Goal: Task Accomplishment & Management: Use online tool/utility

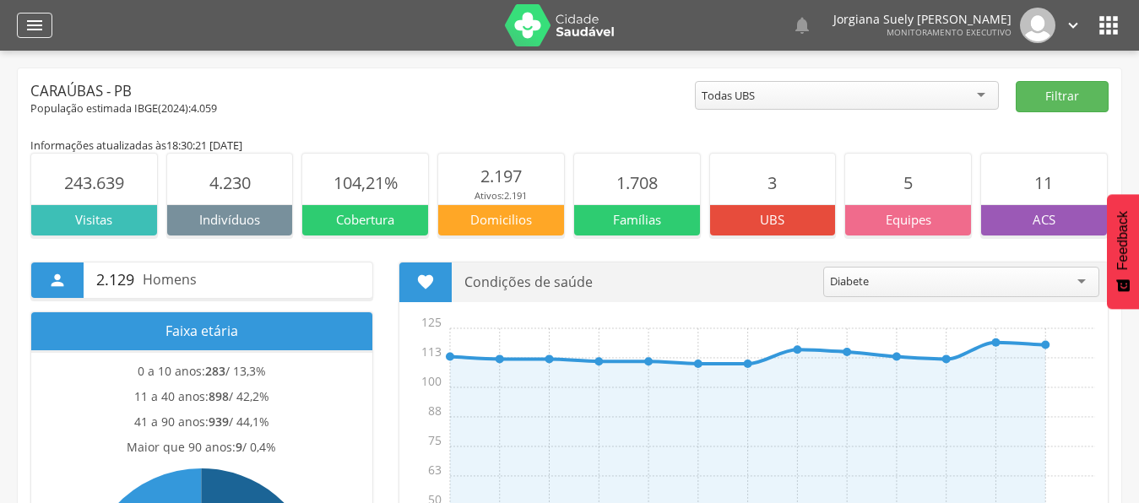
click at [32, 24] on icon "" at bounding box center [34, 25] width 20 height 20
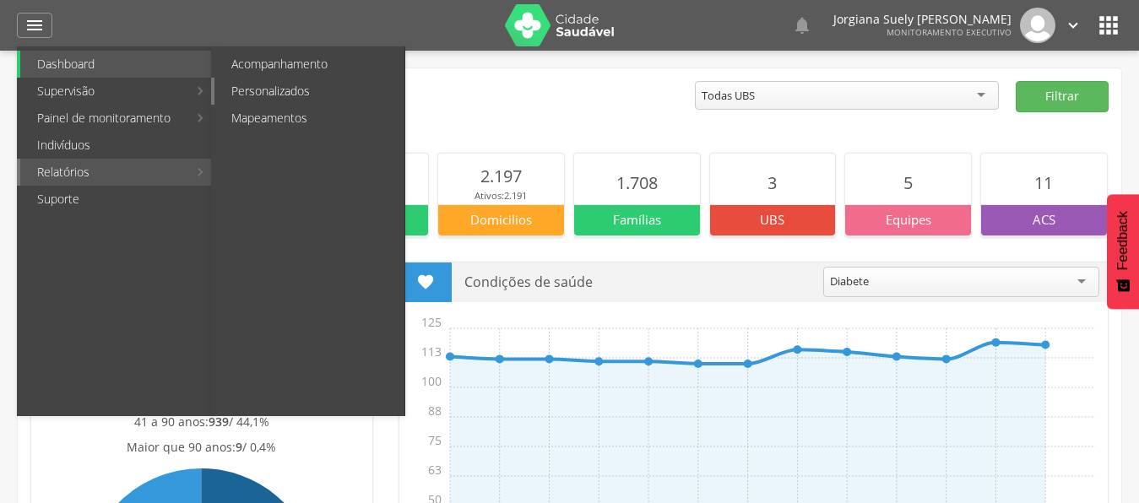
click at [241, 99] on link "Personalizados" at bounding box center [309, 91] width 190 height 27
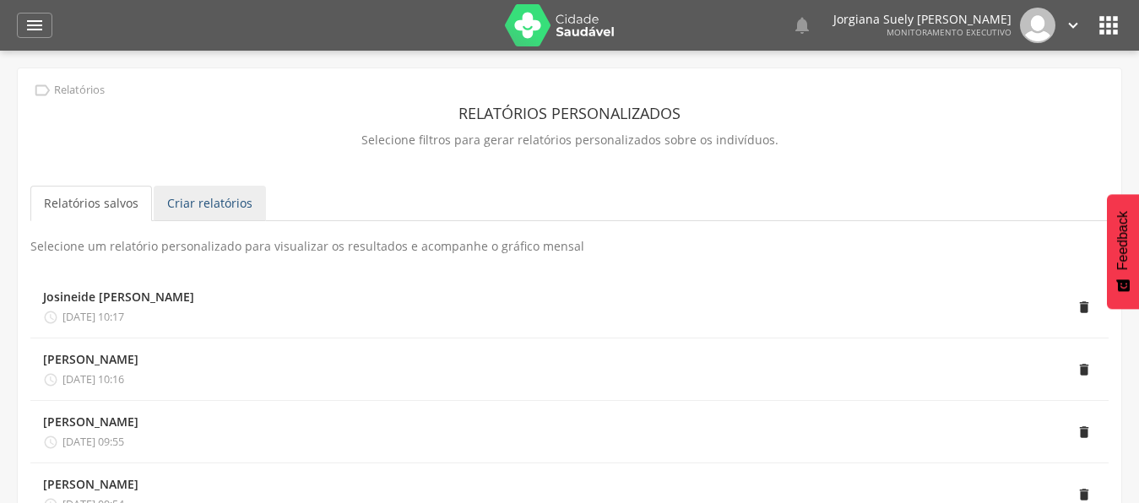
click at [225, 194] on link "Criar relatórios" at bounding box center [210, 203] width 112 height 35
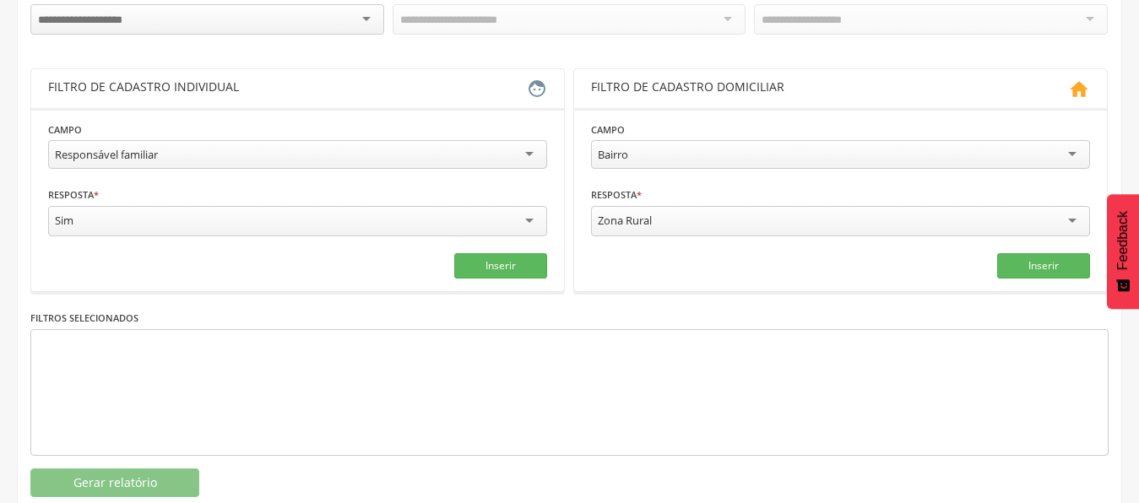
scroll to position [258, 0]
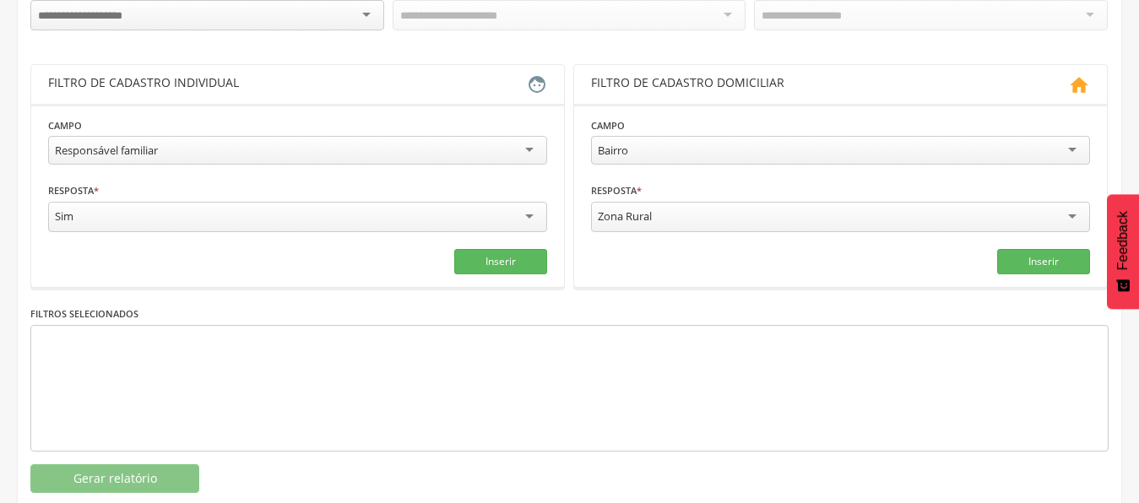
click at [364, 13] on div at bounding box center [207, 15] width 354 height 30
click at [140, 48] on div "**********" at bounding box center [569, 236] width 1078 height 513
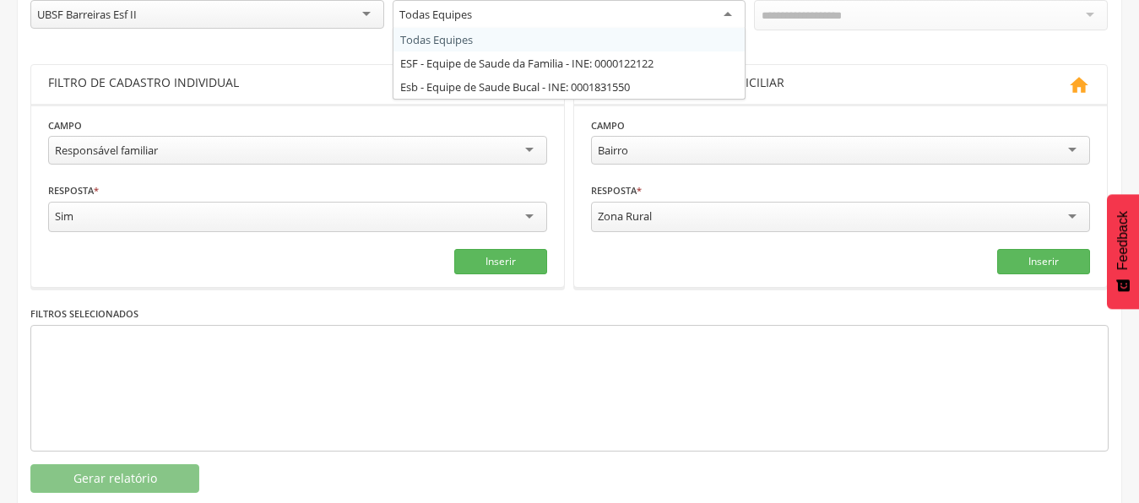
click at [719, 13] on div "Todas Equipes" at bounding box center [570, 15] width 354 height 30
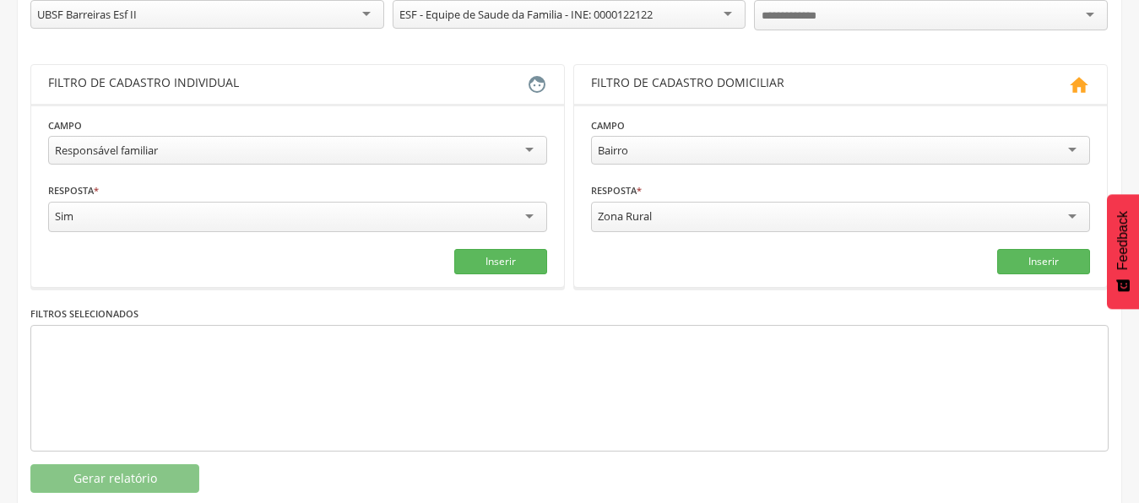
click at [481, 62] on div "**********" at bounding box center [569, 236] width 1078 height 513
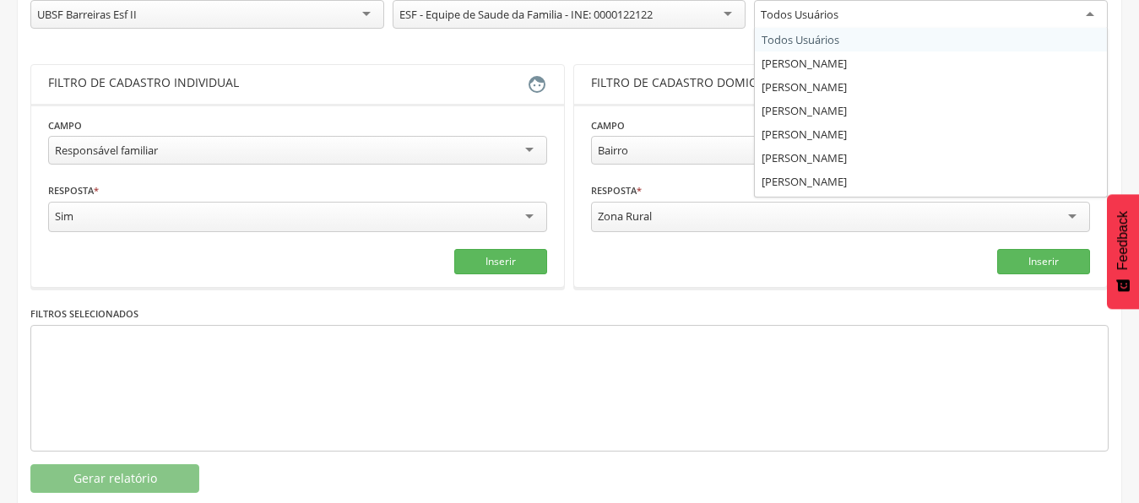
click at [1083, 13] on div "Todos Usuários" at bounding box center [931, 15] width 354 height 30
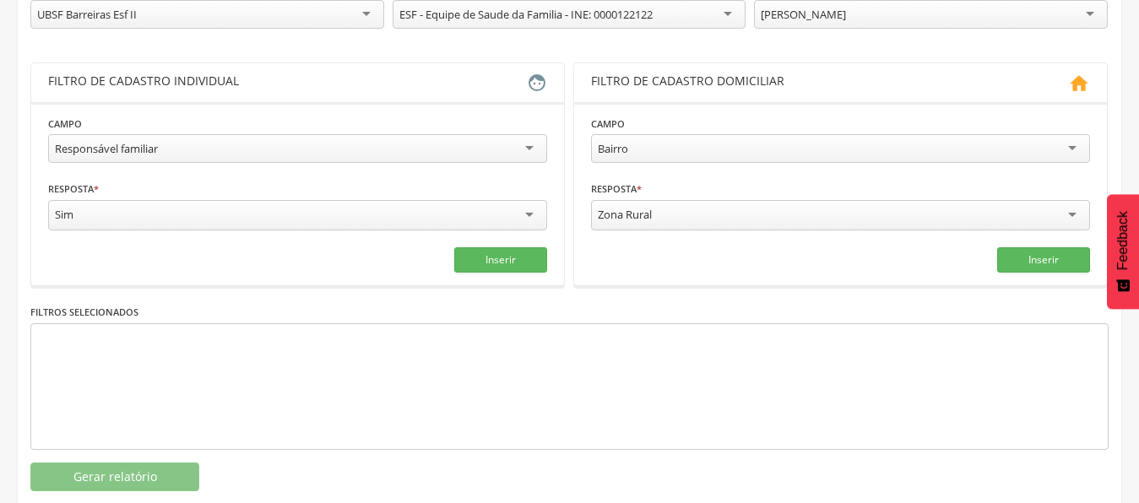
click at [813, 184] on div "**********" at bounding box center [569, 236] width 1078 height 512
click at [528, 144] on div "Responsável familiar" at bounding box center [297, 148] width 499 height 29
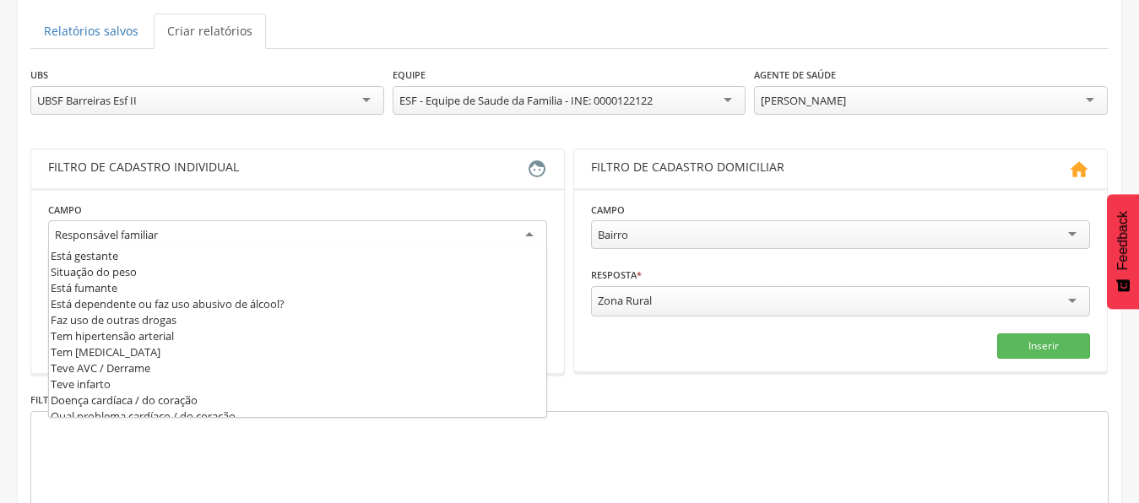
scroll to position [573, 0]
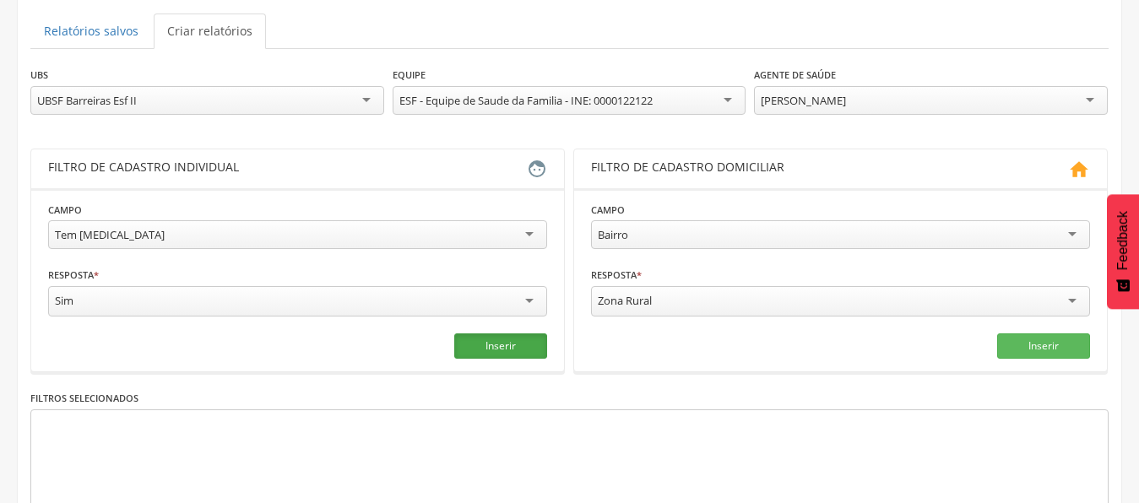
click at [478, 340] on button "Inserir" at bounding box center [500, 346] width 93 height 25
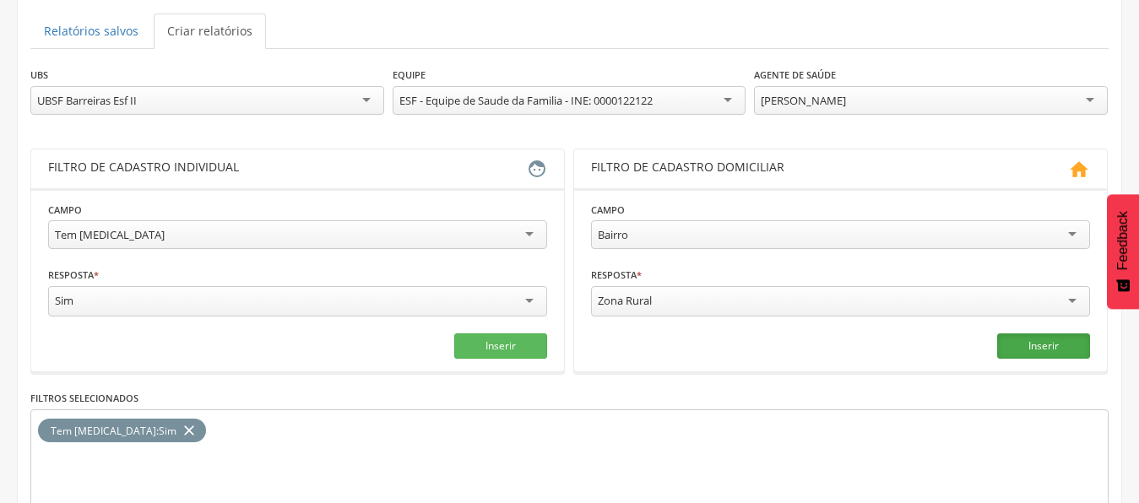
click at [1027, 350] on button "Inserir" at bounding box center [1043, 346] width 93 height 25
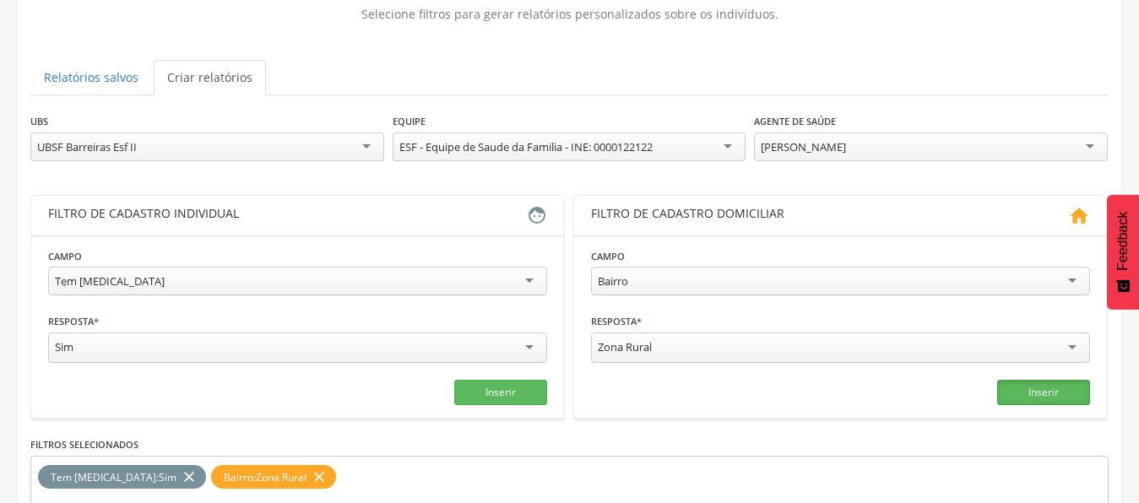
scroll to position [86, 0]
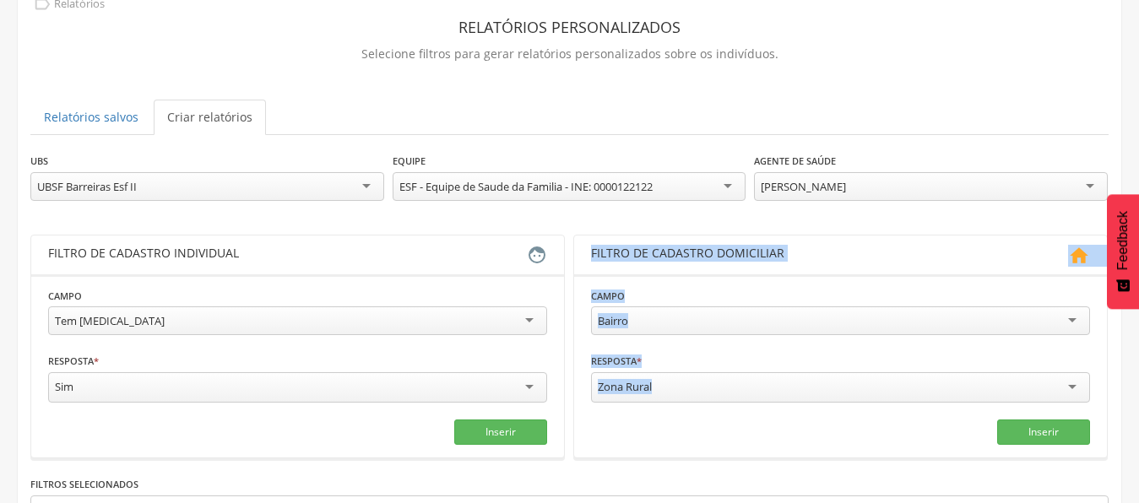
drag, startPoint x: 1138, startPoint y: 156, endPoint x: 1102, endPoint y: 312, distance: 160.4
click at [1126, 377] on div " Supervisão  Distritos  Ubs Coordenador: - Caraúbas / [GEOGRAPHIC_DATA] Inte…" at bounding box center [569, 216] width 1139 height 503
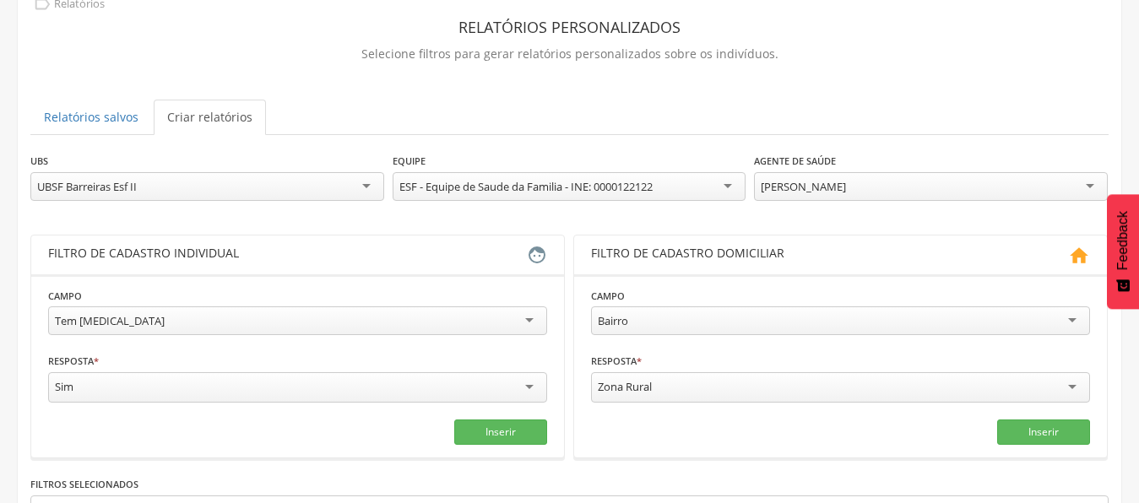
click at [1057, 84] on div " Relatórios Relatórios personalizados Selecione filtros para gerar relatórios …" at bounding box center [570, 329] width 1104 height 694
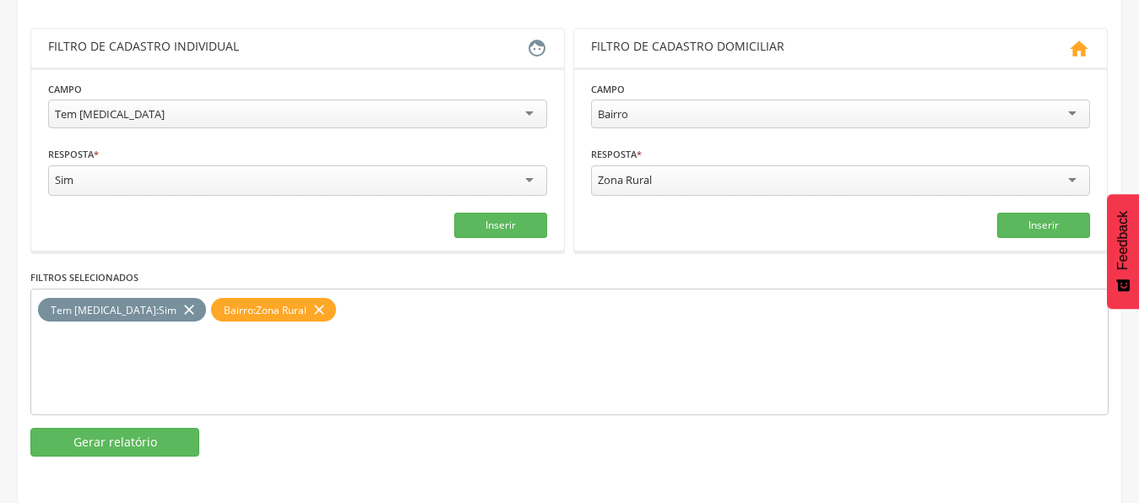
scroll to position [308, 0]
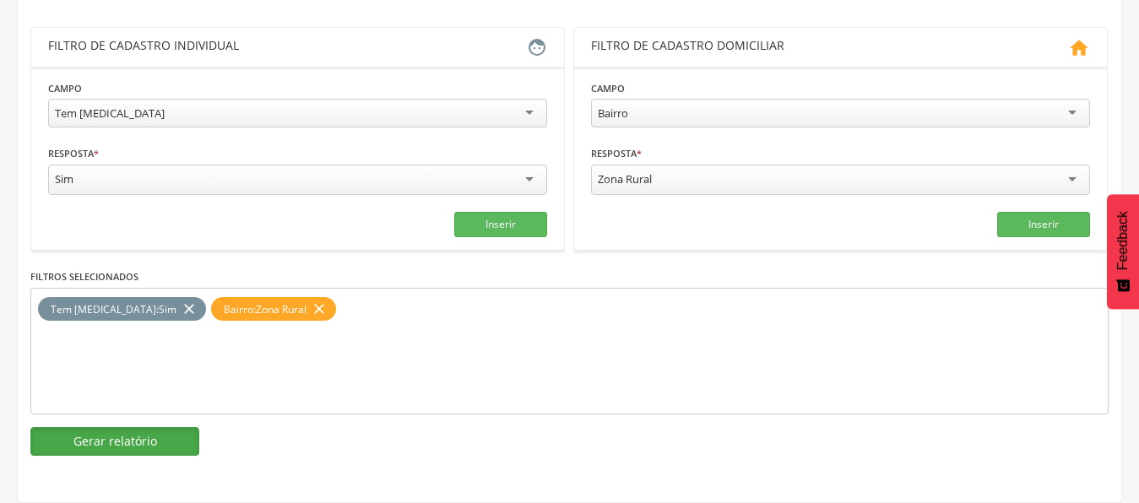
click at [137, 427] on button "Gerar relatório" at bounding box center [114, 441] width 169 height 29
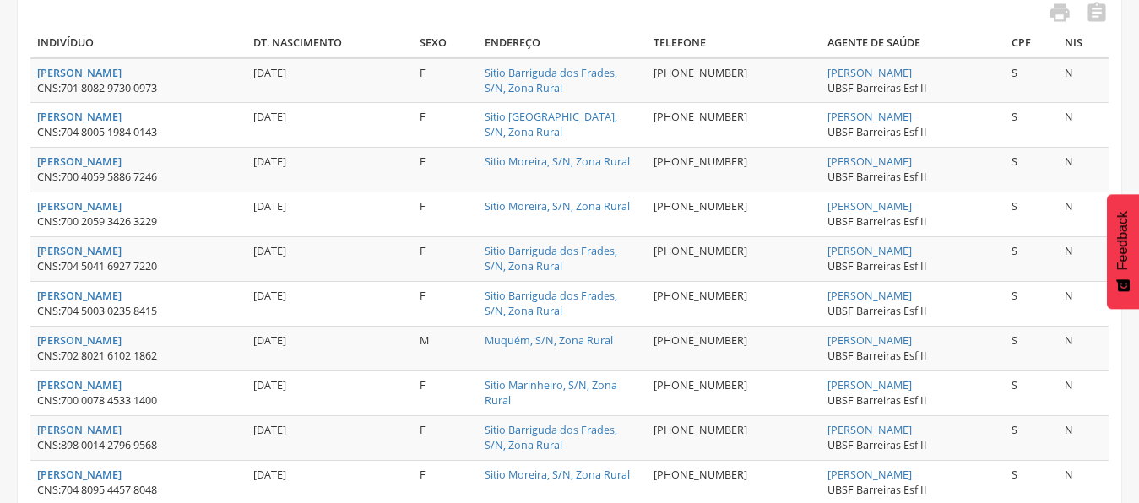
scroll to position [481, 0]
click at [1060, 10] on icon "" at bounding box center [1060, 10] width 24 height 24
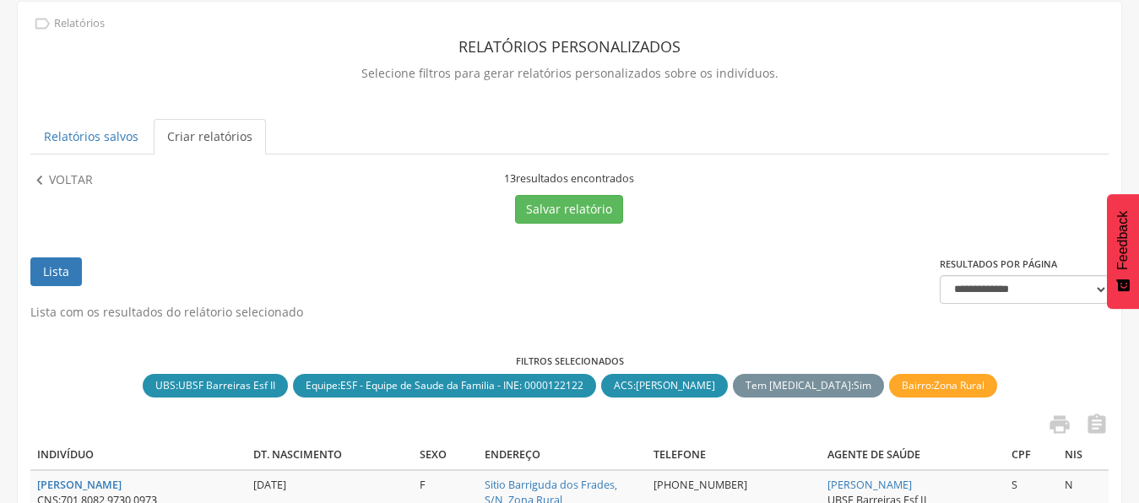
scroll to position [0, 0]
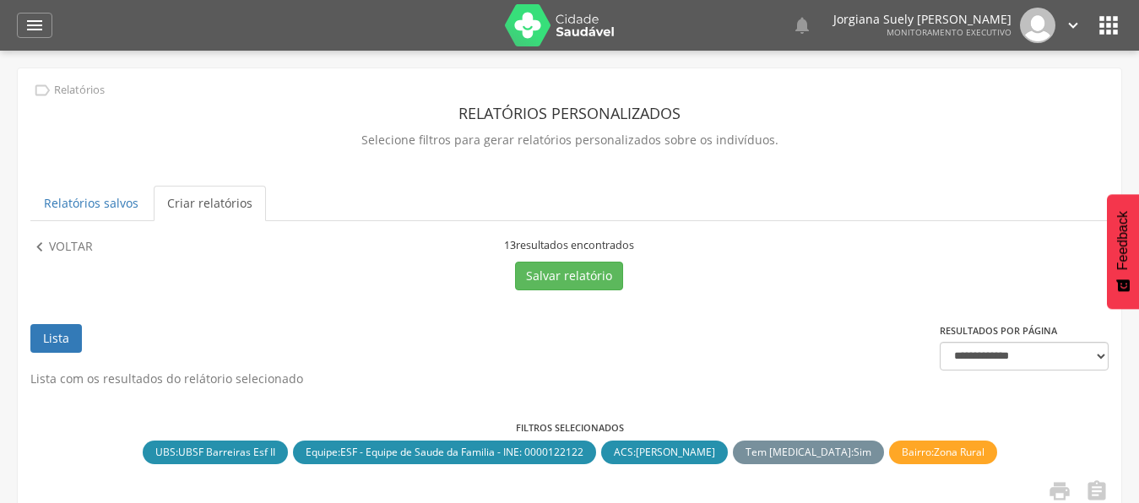
click at [1067, 24] on icon "" at bounding box center [1073, 25] width 19 height 19
click at [980, 90] on link "Sair" at bounding box center [1014, 97] width 133 height 21
